Goal: Check status: Check status

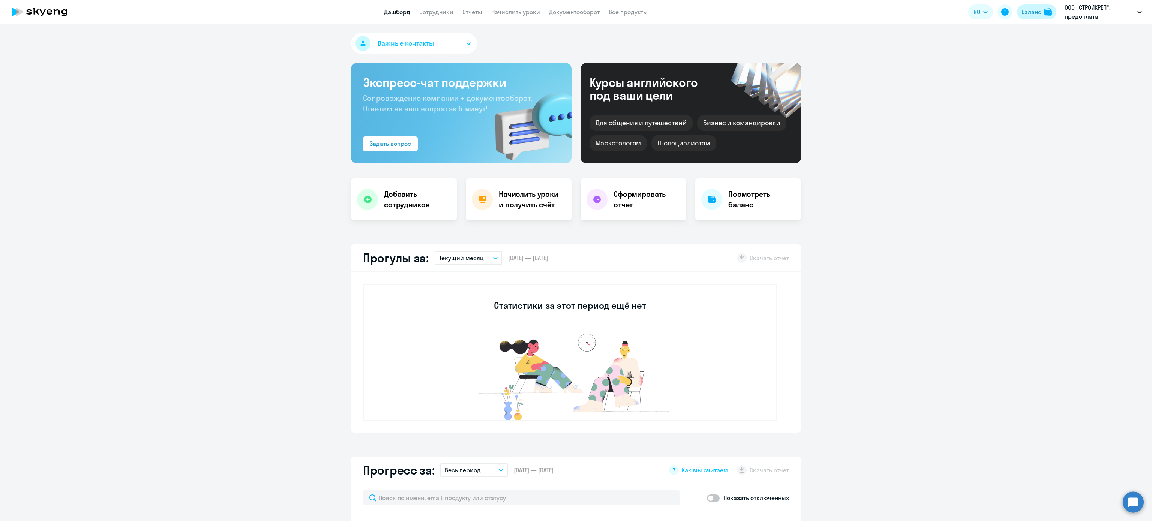
click at [1033, 8] on div "Баланс" at bounding box center [1031, 11] width 20 height 9
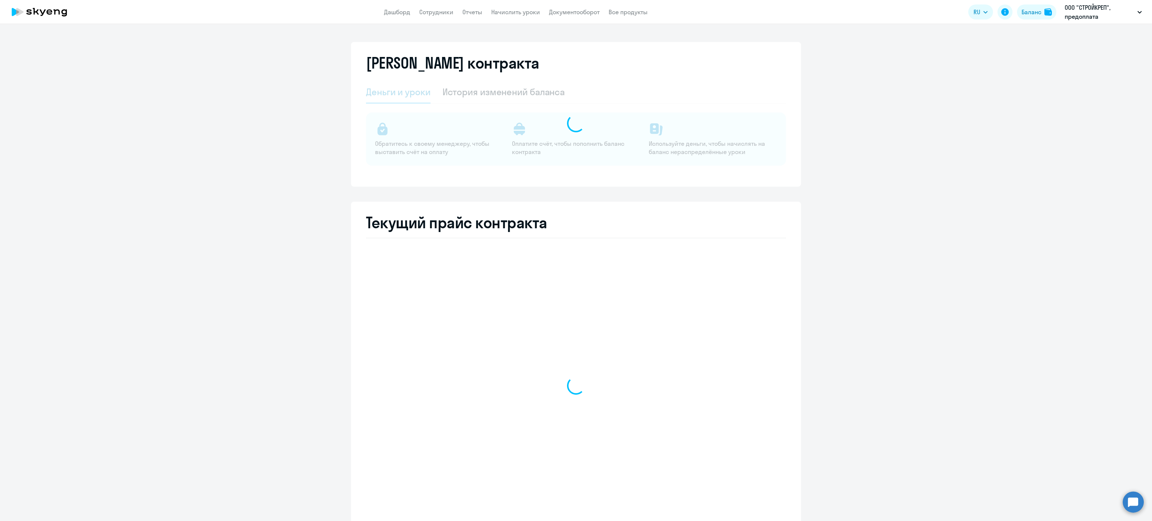
select select "english_adult_not_native_speaker"
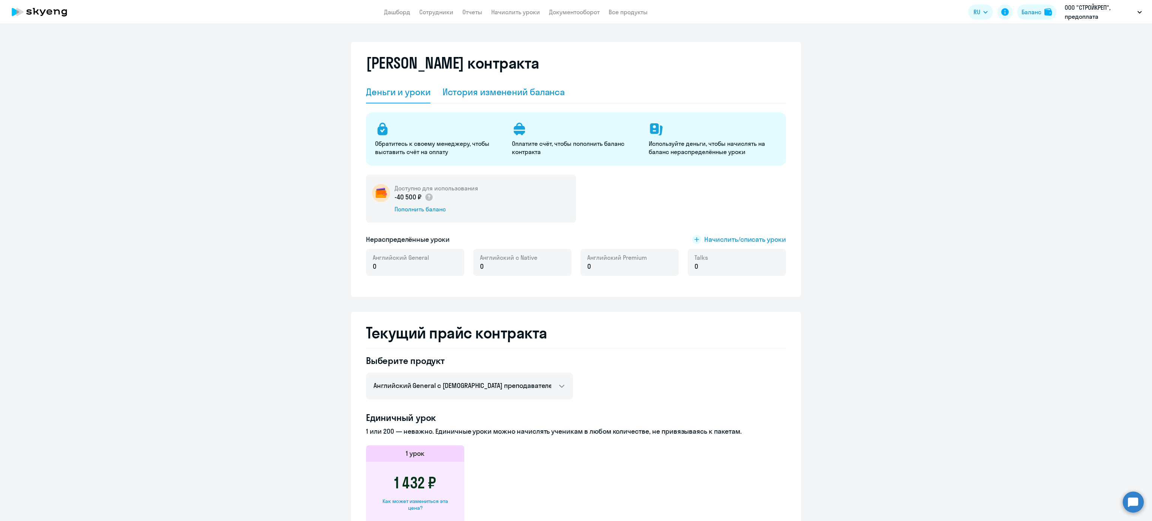
click at [513, 87] on div "История изменений баланса" at bounding box center [503, 92] width 123 height 12
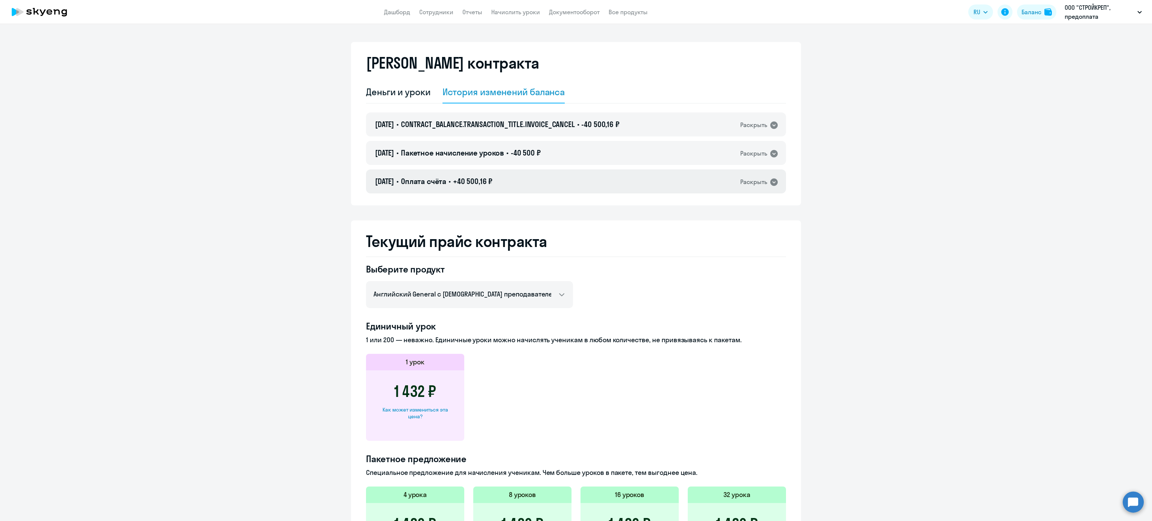
click at [681, 178] on div "[DATE] • Оплата счёта • +40 500,16 ₽ Раскрыть" at bounding box center [576, 181] width 420 height 24
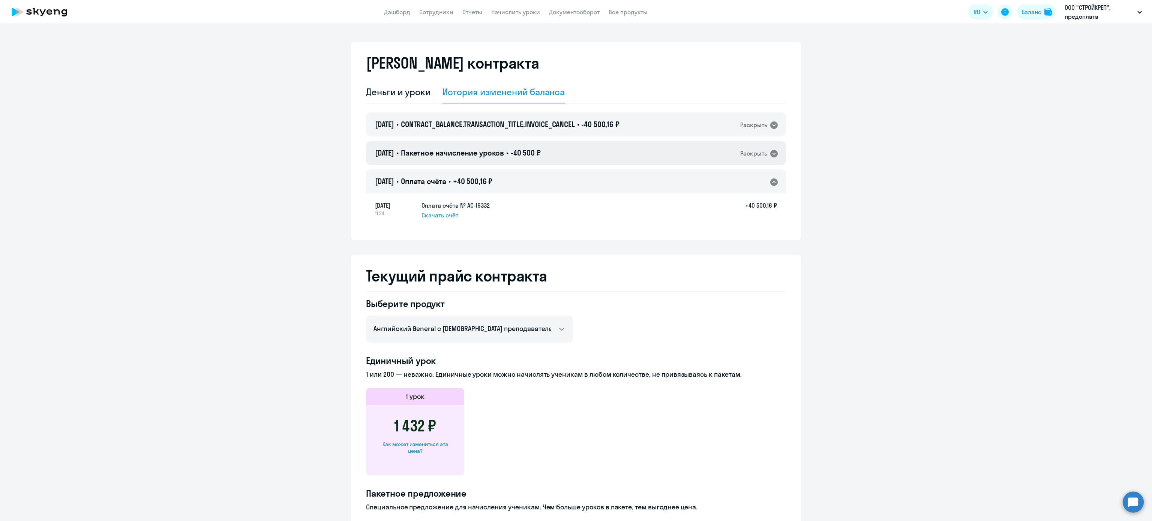
click at [604, 156] on div "[DATE] • Пакетное начисление уроков • -40 500 ₽ Раскрыть" at bounding box center [576, 153] width 420 height 24
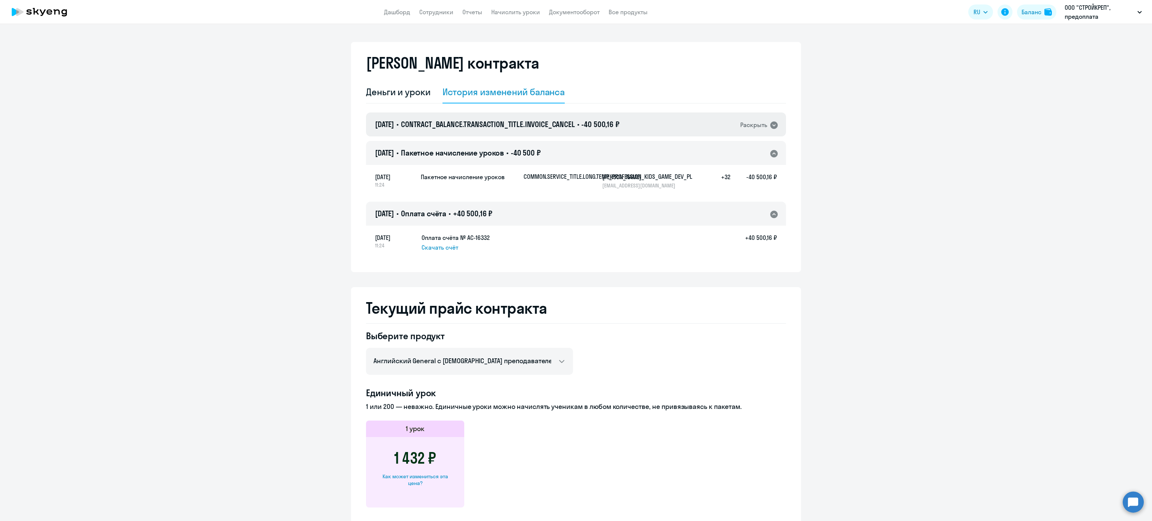
click at [606, 127] on span "-40 500,16 ₽" at bounding box center [600, 124] width 38 height 9
